Goal: Check status

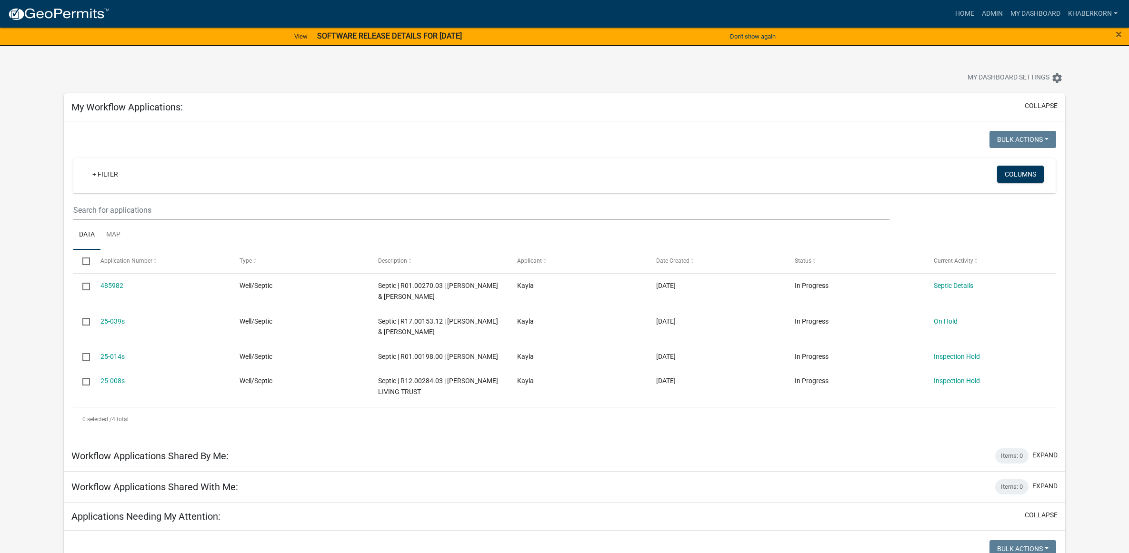
scroll to position [417, 0]
